Goal: Task Accomplishment & Management: Use online tool/utility

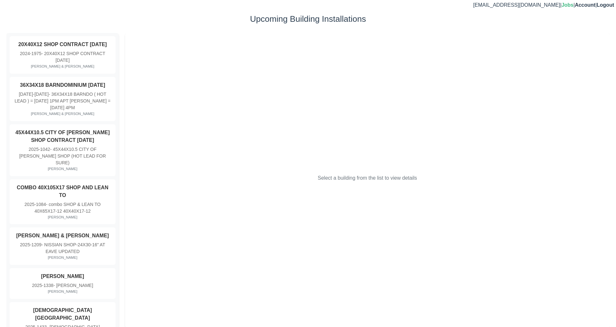
scroll to position [7, 0]
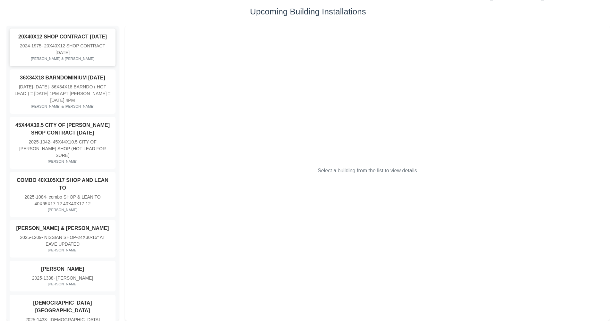
click at [48, 39] on strong "20X40X12 SHOP CONTRACT [DATE]" at bounding box center [62, 36] width 89 height 5
select select "*"
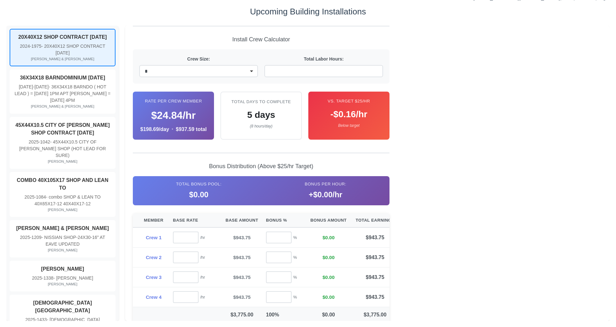
scroll to position [335, 0]
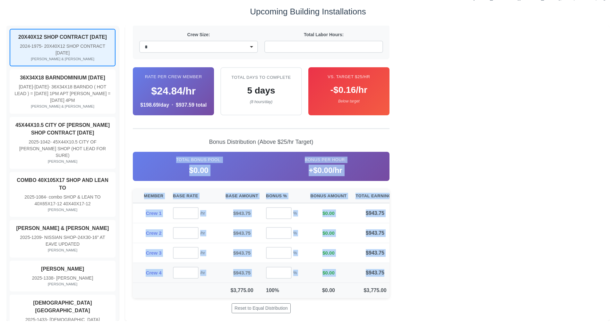
drag, startPoint x: 172, startPoint y: 165, endPoint x: 371, endPoint y: 282, distance: 231.3
click at [371, 282] on div "Bonus Distribution (Above $25/hr Target) Total Bonus Pool: $0.00 Bonus per Hour…" at bounding box center [261, 221] width 257 height 186
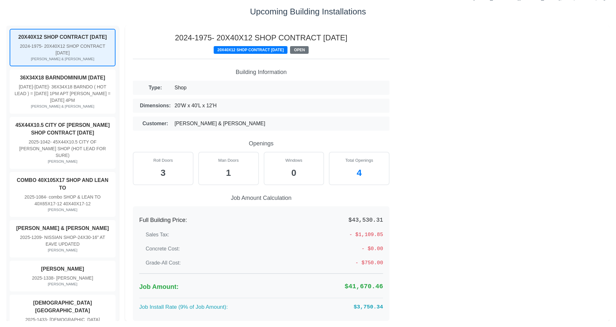
scroll to position [0, 0]
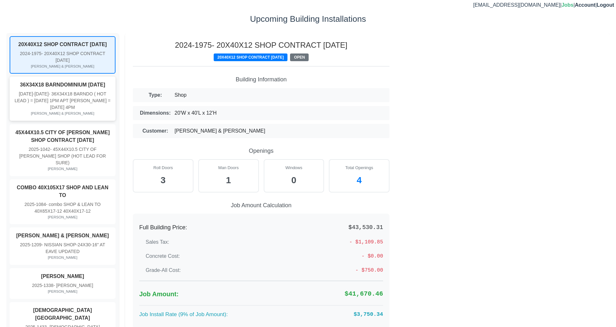
click at [98, 100] on span "- 36X34X18 BARNDO ( HOT LEAD ) = [DATE] 1PM APT [PERSON_NAME] = [DATE] 4PM" at bounding box center [62, 100] width 96 height 19
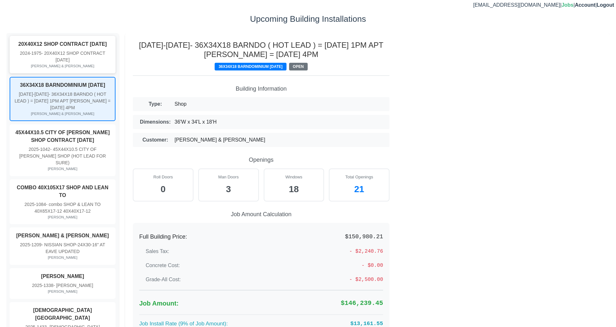
click at [76, 58] on div "2024-1975 - 20X40X12 SHOP CONTRACT [DATE]" at bounding box center [62, 56] width 97 height 13
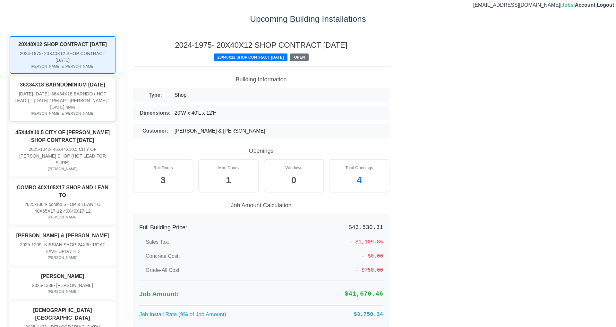
click at [69, 102] on span "- 36X34X18 BARNDO ( HOT LEAD ) = [DATE] 1PM APT [PERSON_NAME] = [DATE] 4PM" at bounding box center [62, 100] width 96 height 19
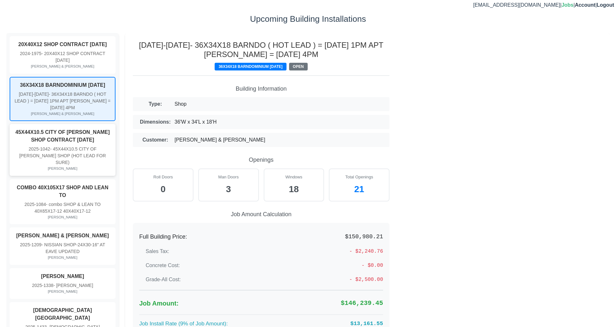
click at [68, 138] on strong "45X44X10.5 CITY OF [PERSON_NAME] SHOP CONTRACT [DATE]" at bounding box center [62, 136] width 94 height 13
type input "***"
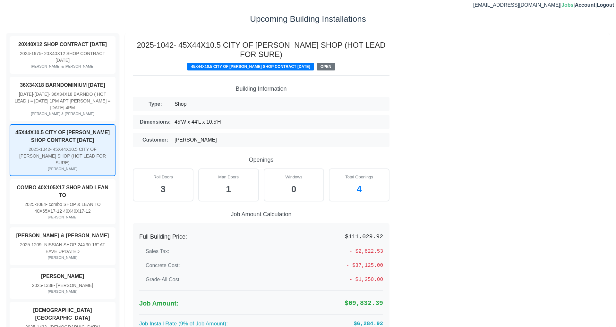
click at [88, 75] on div "20X40X12 SHOP CONTRACT [DATE] 2024-1975 - 20X40X12 SHOP CONTRACT [DATE] [PERSON…" at bounding box center [62, 181] width 112 height 296
click at [607, 6] on span "Logout" at bounding box center [604, 4] width 17 height 5
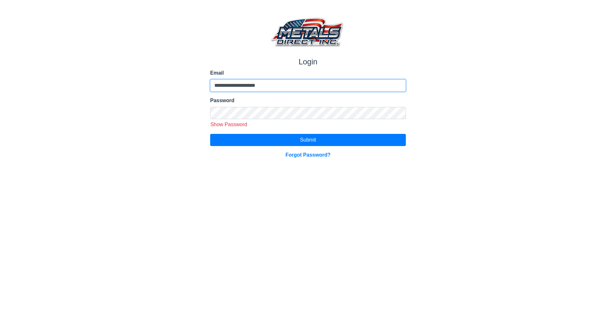
click at [219, 86] on input "**********" at bounding box center [308, 86] width 196 height 12
type input "**********"
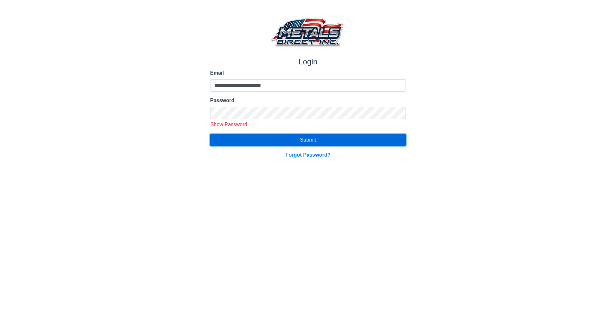
click at [283, 137] on button "Submit" at bounding box center [308, 140] width 196 height 12
